Goal: Obtain resource: Download file/media

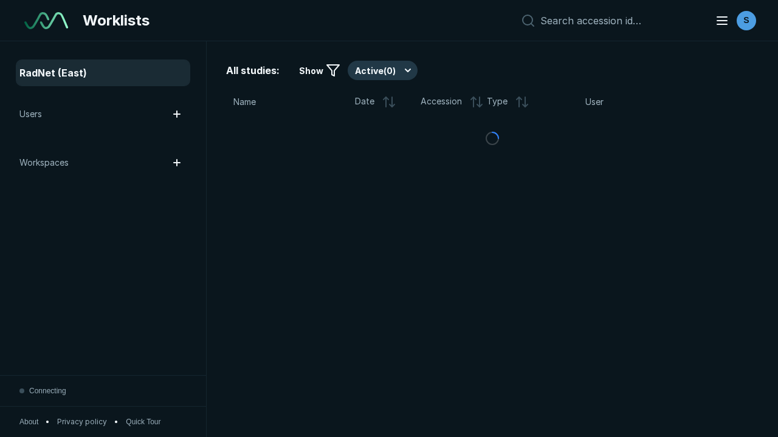
scroll to position [3318, 5061]
